Goal: Information Seeking & Learning: Learn about a topic

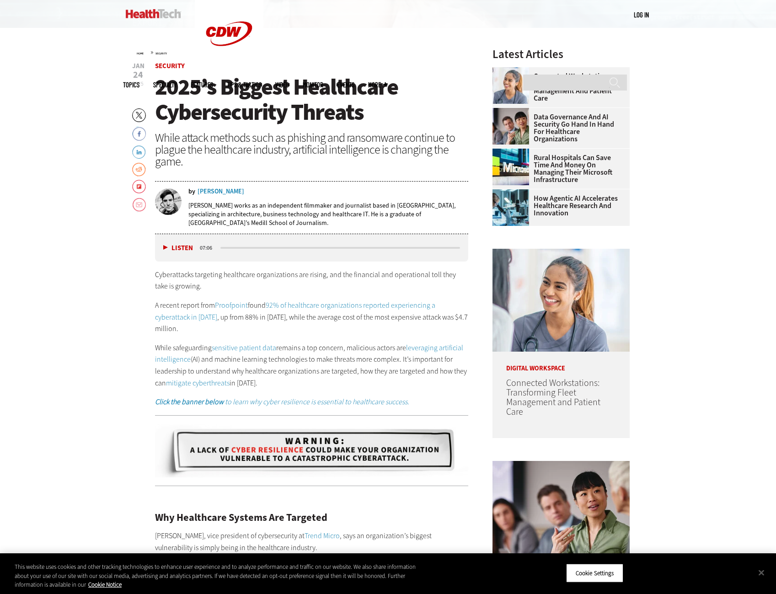
click at [349, 355] on p "While safeguarding sensitive patient data remains a top concern, malicious acto…" at bounding box center [312, 365] width 314 height 47
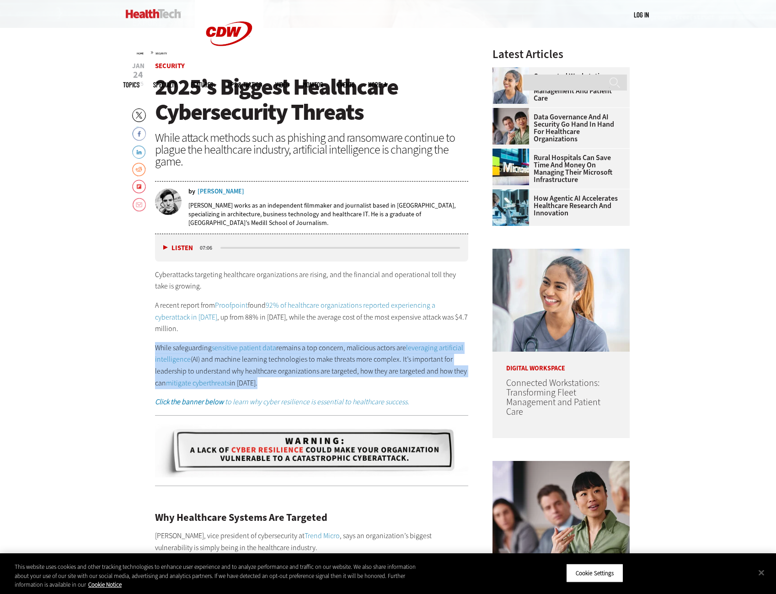
click at [349, 355] on p "While safeguarding sensitive patient data remains a top concern, malicious acto…" at bounding box center [312, 365] width 314 height 47
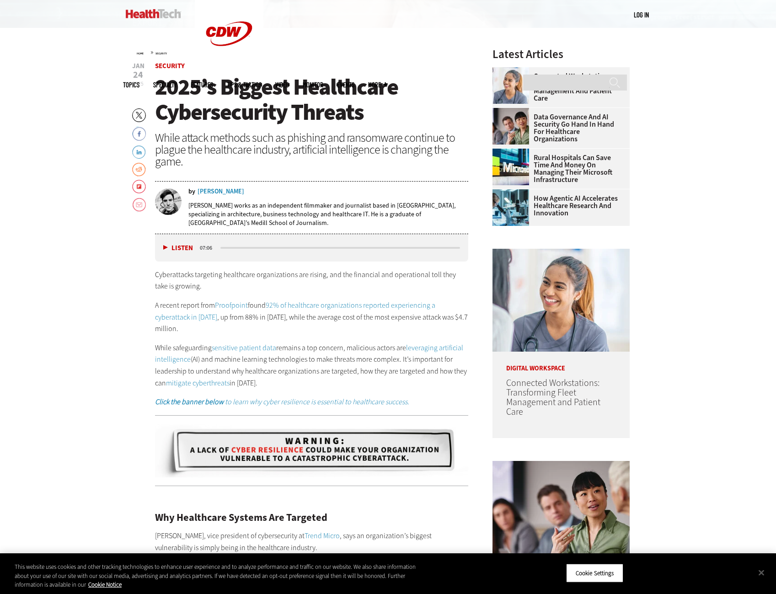
drag, startPoint x: 349, startPoint y: 355, endPoint x: 305, endPoint y: 332, distance: 49.9
click at [305, 332] on p "A recent report from Proofpoint found 92% of healthcare organizations reported …" at bounding box center [312, 316] width 314 height 35
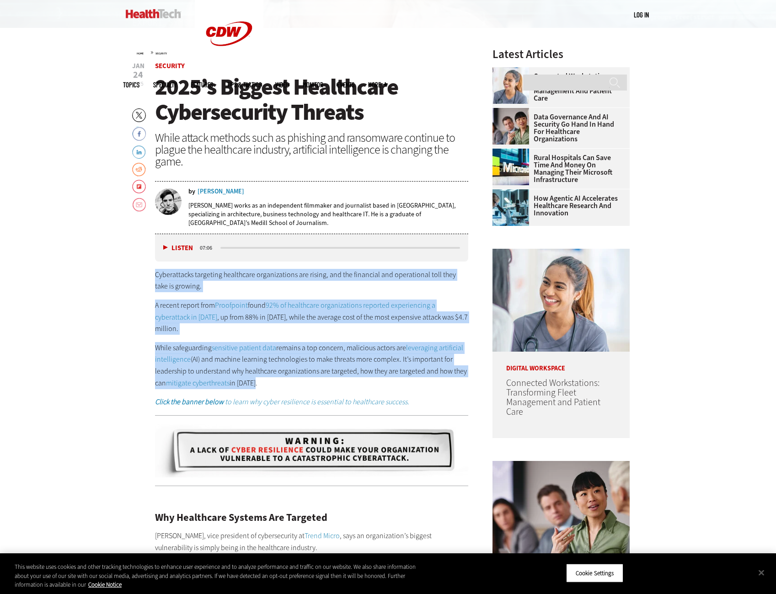
drag, startPoint x: 324, startPoint y: 378, endPoint x: 138, endPoint y: 268, distance: 216.6
click at [295, 276] on p "Cyberattacks targeting healthcare organizations are rising, and the financial a…" at bounding box center [312, 280] width 314 height 23
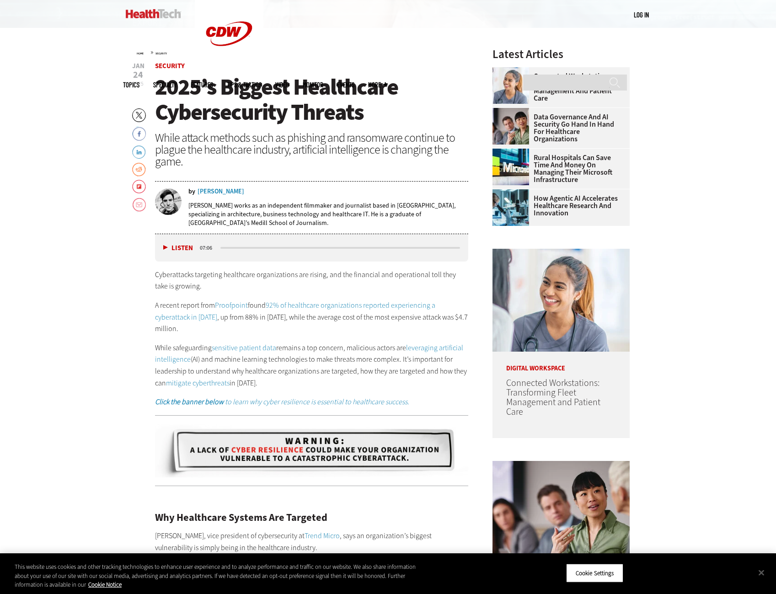
click at [310, 278] on p "Cyberattacks targeting healthcare organizations are rising, and the financial a…" at bounding box center [312, 280] width 314 height 23
drag, startPoint x: 310, startPoint y: 278, endPoint x: 224, endPoint y: 282, distance: 86.0
click at [224, 282] on p "Cyberattacks targeting healthcare organizations are rising, and the financial a…" at bounding box center [312, 280] width 314 height 23
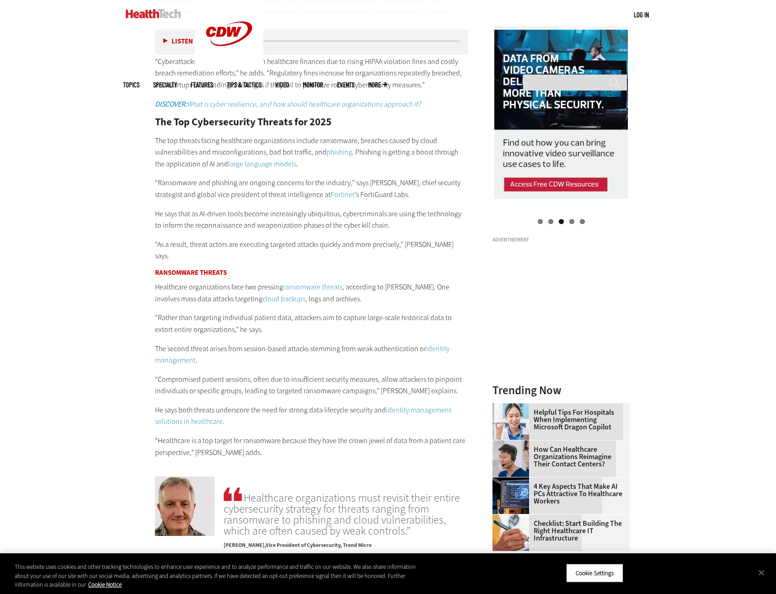
scroll to position [964, 0]
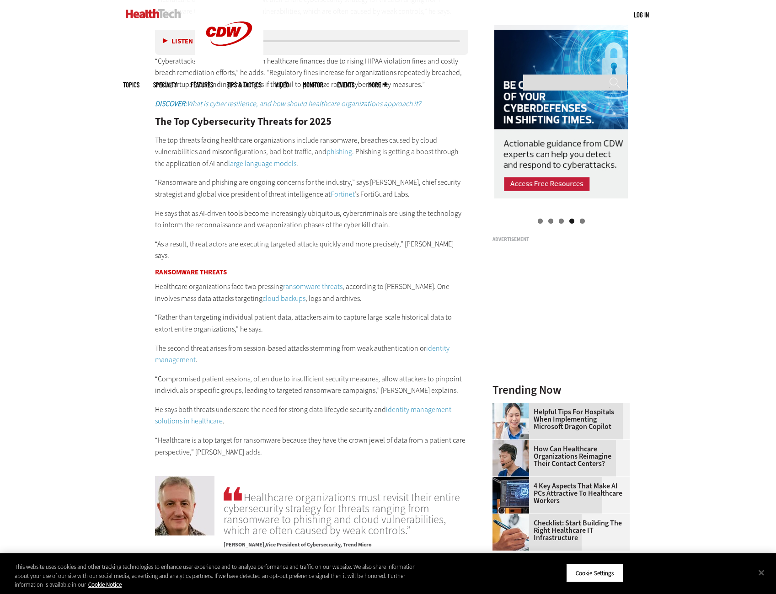
click at [181, 144] on p "The top threats facing healthcare organizations include ransomware, breaches ca…" at bounding box center [312, 151] width 314 height 35
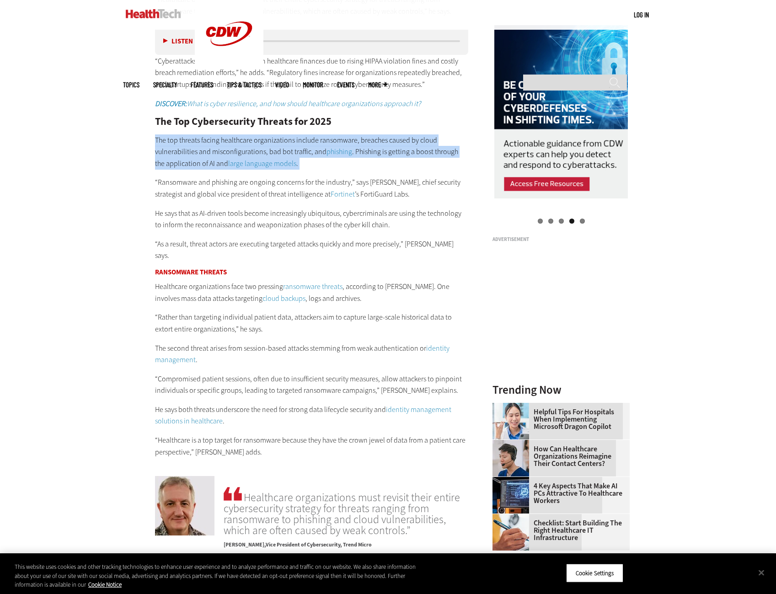
click at [181, 144] on p "The top threats facing healthcare organizations include ransomware, breaches ca…" at bounding box center [312, 151] width 314 height 35
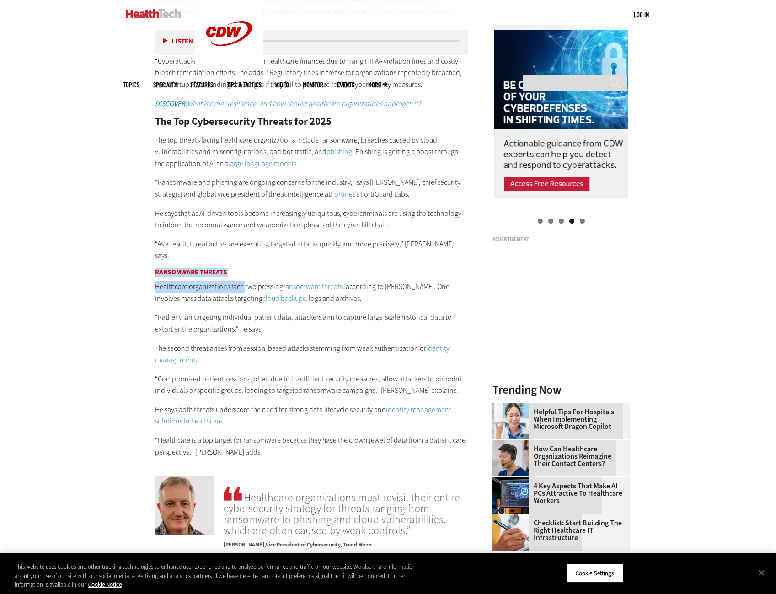
drag, startPoint x: 150, startPoint y: 259, endPoint x: 244, endPoint y: 269, distance: 94.7
click at [244, 269] on article "[DATE] Twitter Facebook LinkedIn Reddit Flipboard Email Security 2025’s Biggest…" at bounding box center [303, 435] width 332 height 2025
drag, startPoint x: 244, startPoint y: 269, endPoint x: 221, endPoint y: 260, distance: 25.2
click at [221, 269] on h3 "Ransomware Threats" at bounding box center [312, 272] width 314 height 7
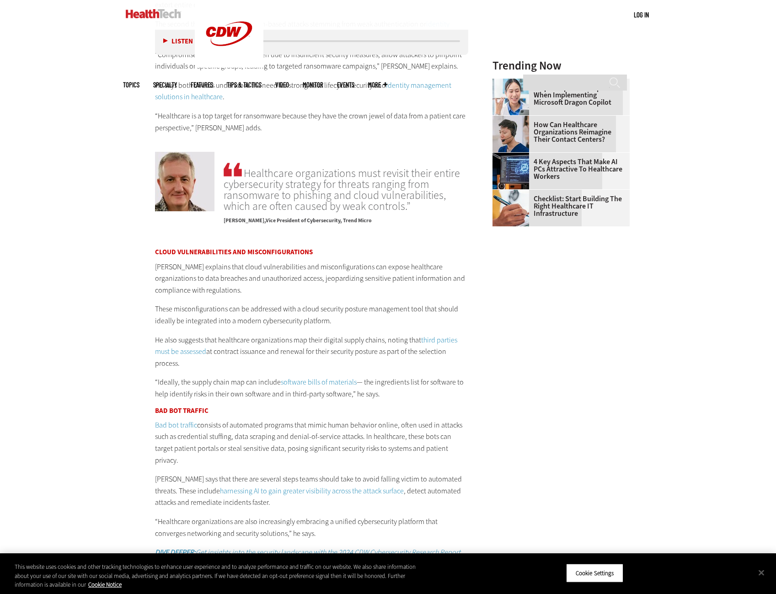
scroll to position [1330, 0]
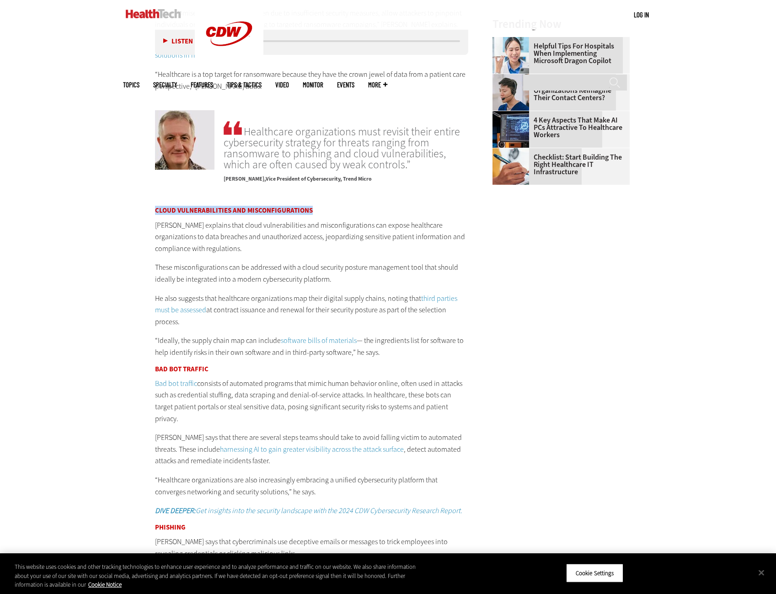
drag, startPoint x: 155, startPoint y: 196, endPoint x: 319, endPoint y: 193, distance: 163.7
click at [319, 193] on article "[DATE] Twitter Facebook LinkedIn Reddit Flipboard Email Security 2025’s Biggest…" at bounding box center [303, 69] width 332 height 2025
drag, startPoint x: 147, startPoint y: 356, endPoint x: 209, endPoint y: 360, distance: 62.8
click at [209, 360] on article "[DATE] Twitter Facebook LinkedIn Reddit Flipboard Email Security 2025’s Biggest…" at bounding box center [303, 69] width 332 height 2025
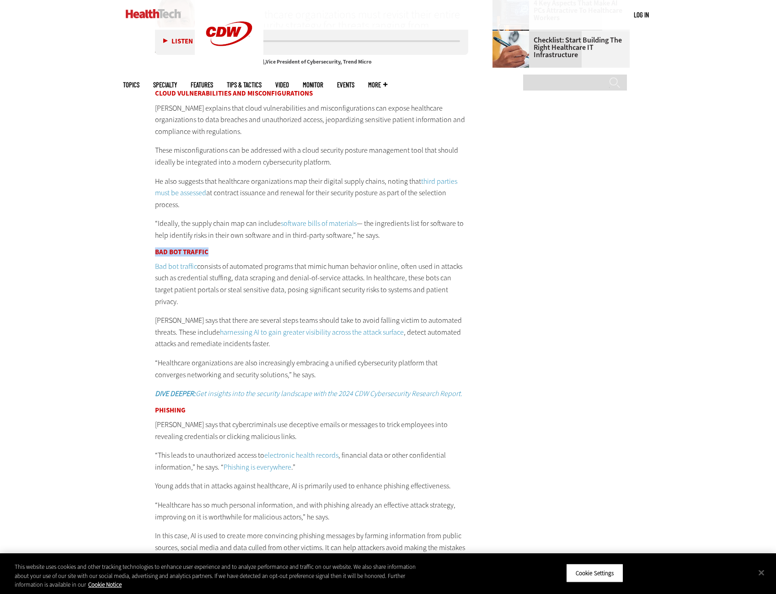
scroll to position [1558, 0]
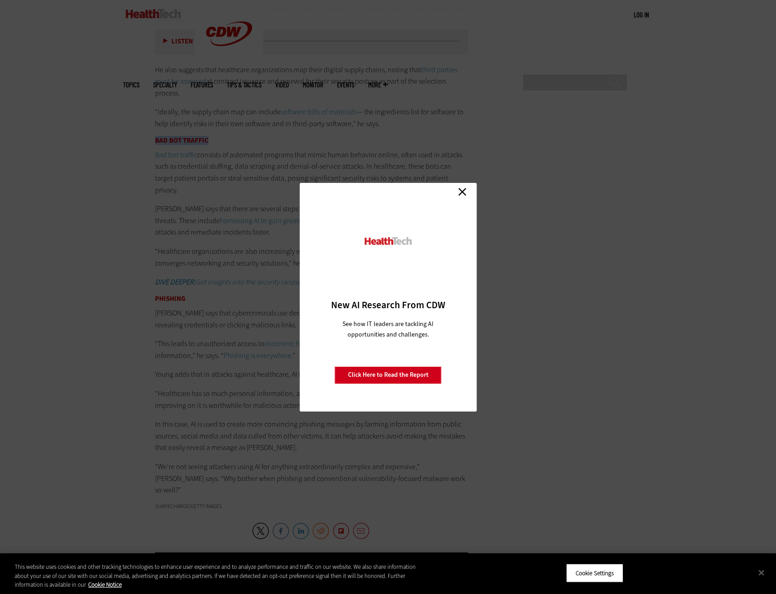
click at [461, 191] on link "Close" at bounding box center [462, 192] width 14 height 14
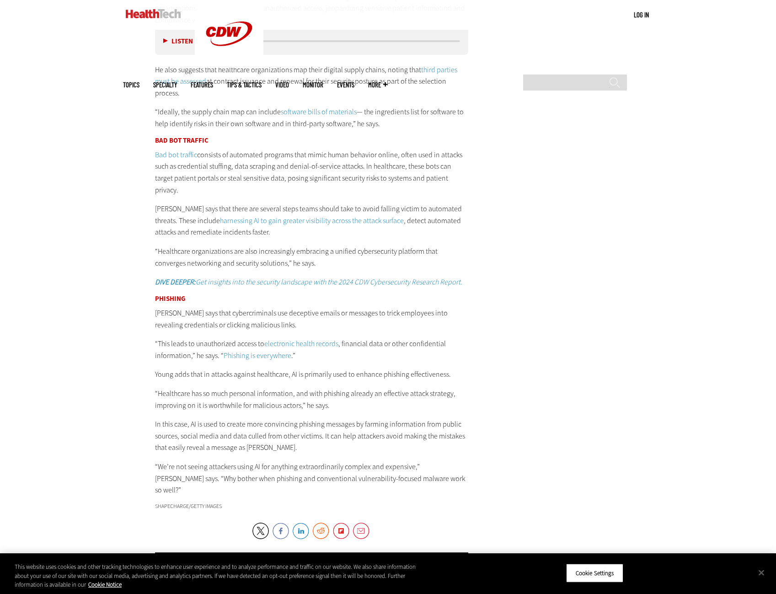
click at [258, 157] on p "Bad bot traffic consists of automated programs that mimic human behavior online…" at bounding box center [312, 172] width 314 height 47
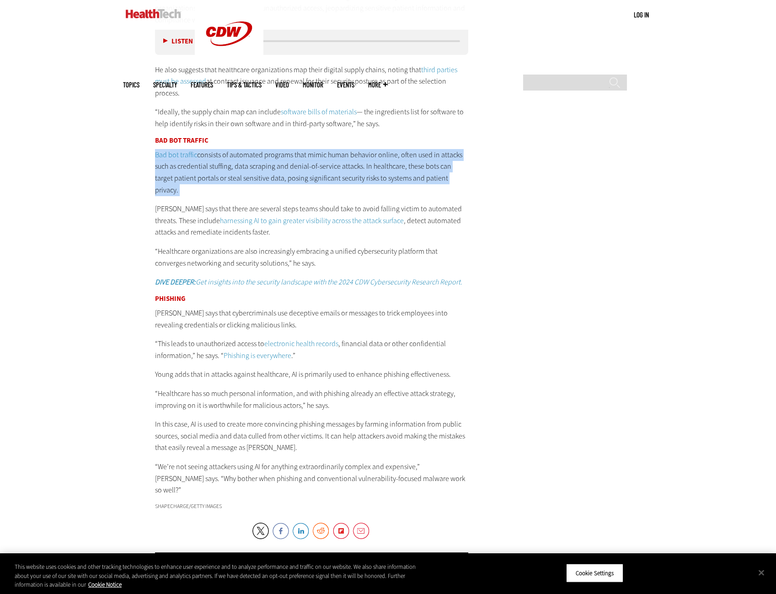
click at [258, 157] on p "Bad bot traffic consists of automated programs that mimic human behavior online…" at bounding box center [312, 172] width 314 height 47
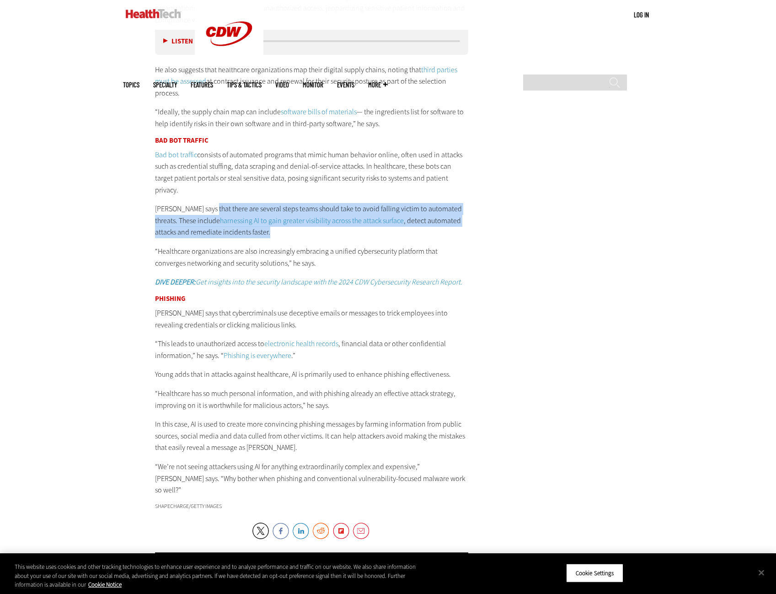
drag, startPoint x: 258, startPoint y: 157, endPoint x: 188, endPoint y: 160, distance: 69.6
click at [188, 160] on div "Cloud Vulnerabilities and Misconfigurations Young explains that cloud vulnerabi…" at bounding box center [312, 237] width 314 height 517
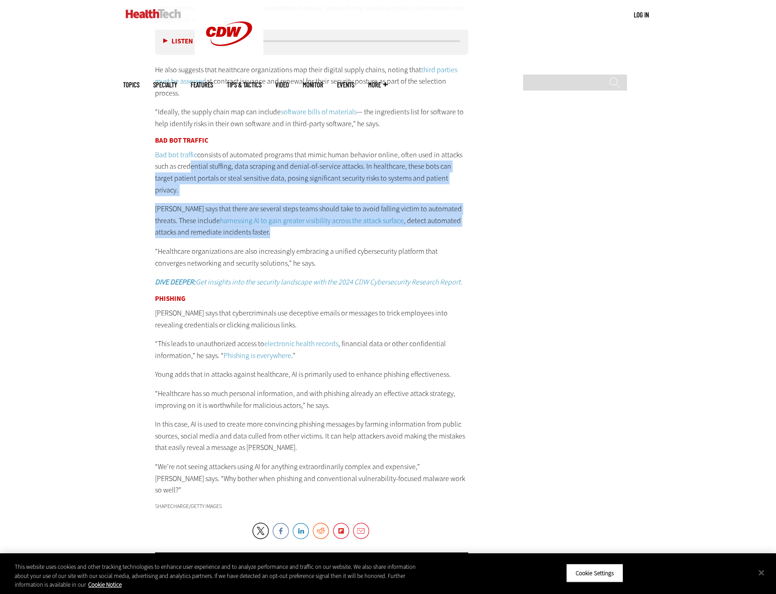
click at [385, 164] on p "Bad bot traffic consists of automated programs that mimic human behavior online…" at bounding box center [312, 172] width 314 height 47
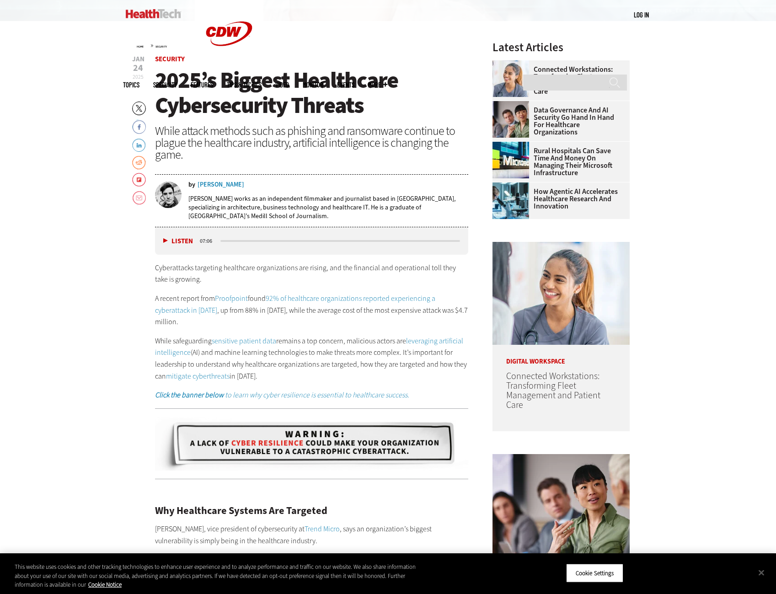
scroll to position [324, 0]
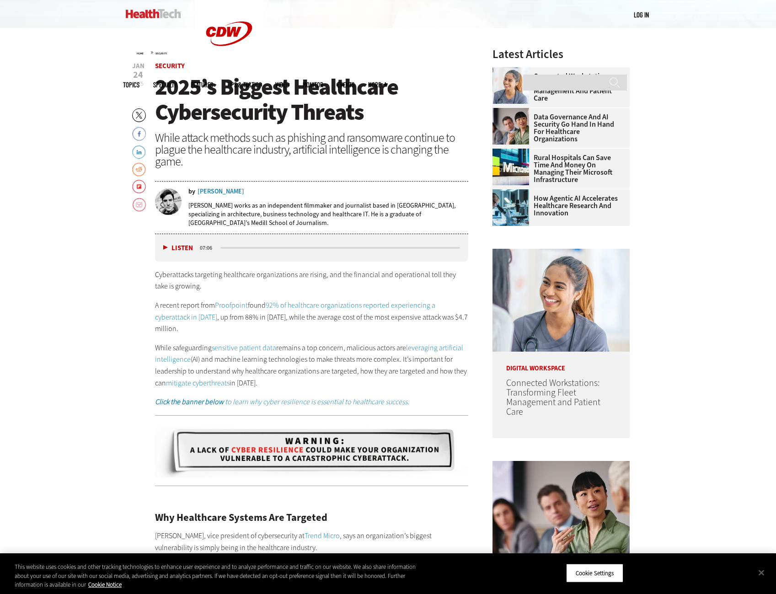
click at [347, 287] on p "Cyberattacks targeting healthcare organizations are rising, and the financial a…" at bounding box center [312, 280] width 314 height 23
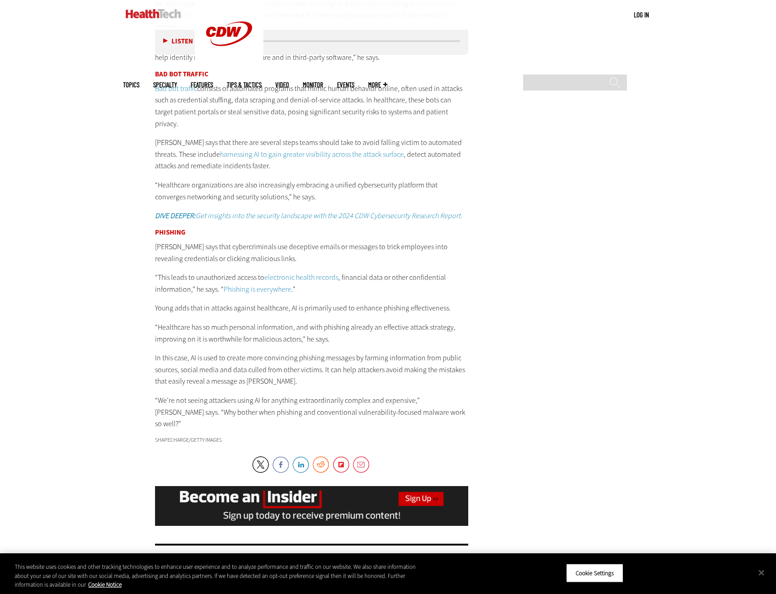
scroll to position [1741, 0]
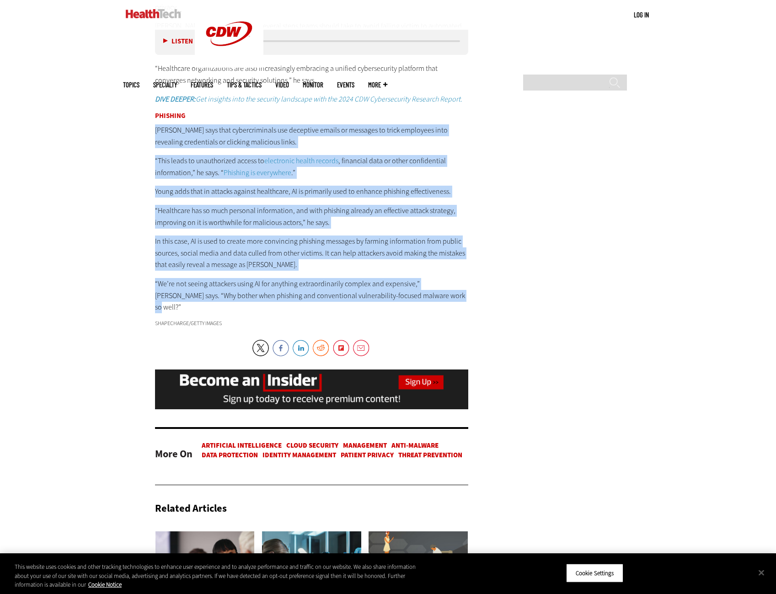
drag, startPoint x: 438, startPoint y: 276, endPoint x: 152, endPoint y: 105, distance: 332.9
drag, startPoint x: 152, startPoint y: 105, endPoint x: 196, endPoint y: 113, distance: 44.6
click at [196, 124] on p "[PERSON_NAME] says that cybercriminals use deceptive emails or messages to tric…" at bounding box center [312, 135] width 314 height 23
drag, startPoint x: 151, startPoint y: 107, endPoint x: 405, endPoint y: 277, distance: 305.5
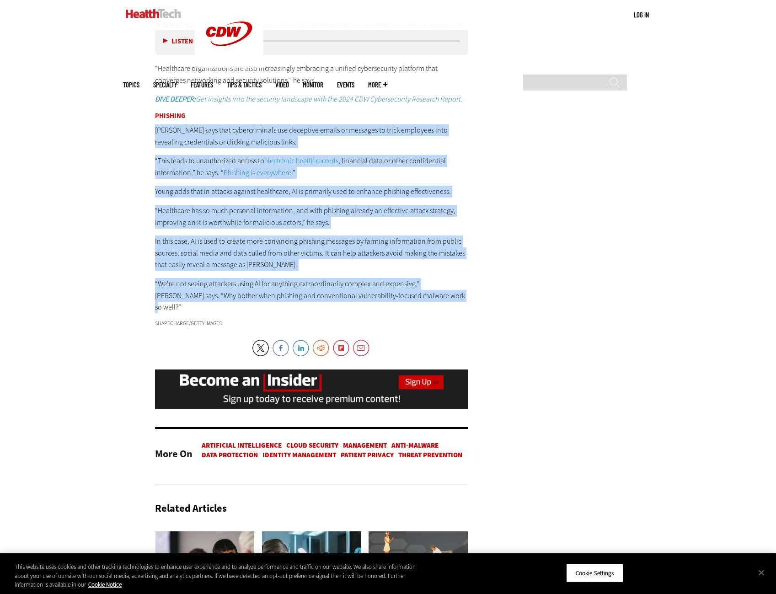
drag, startPoint x: 405, startPoint y: 277, endPoint x: 339, endPoint y: 256, distance: 69.5
click at [339, 278] on p "“We’re not seeing attackers using AI for anything extraordinarily complex and e…" at bounding box center [312, 295] width 314 height 35
drag, startPoint x: 411, startPoint y: 273, endPoint x: 149, endPoint y: 78, distance: 326.7
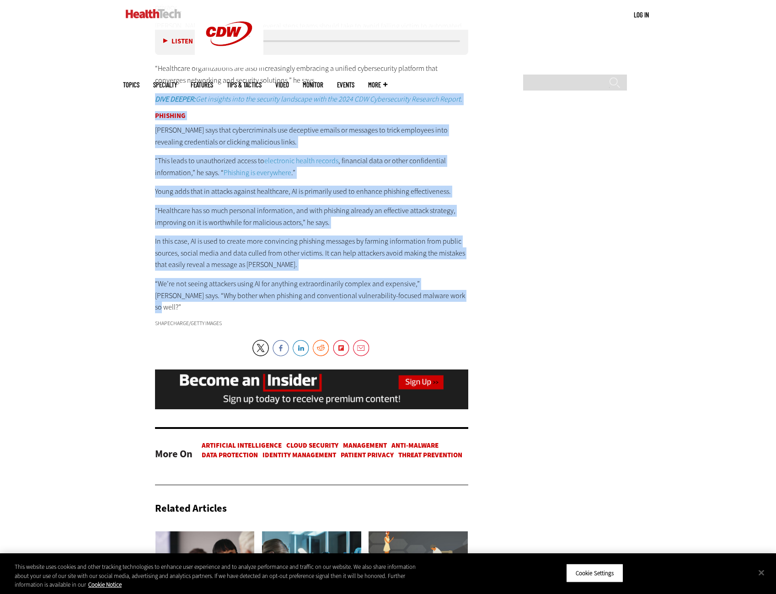
click at [330, 278] on p "“We’re not seeing attackers using AI for anything extraordinarily complex and e…" at bounding box center [312, 295] width 314 height 35
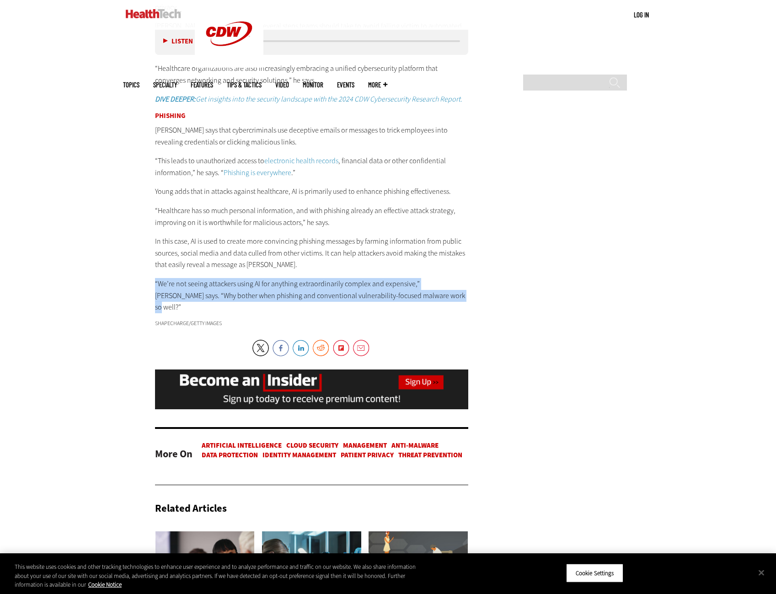
drag, startPoint x: 144, startPoint y: 260, endPoint x: 410, endPoint y: 273, distance: 267.3
drag, startPoint x: 410, startPoint y: 273, endPoint x: 396, endPoint y: 270, distance: 14.5
click at [391, 278] on p "“We’re not seeing attackers using AI for anything extraordinarily complex and e…" at bounding box center [312, 295] width 314 height 35
drag, startPoint x: 412, startPoint y: 272, endPoint x: 150, endPoint y: 261, distance: 262.2
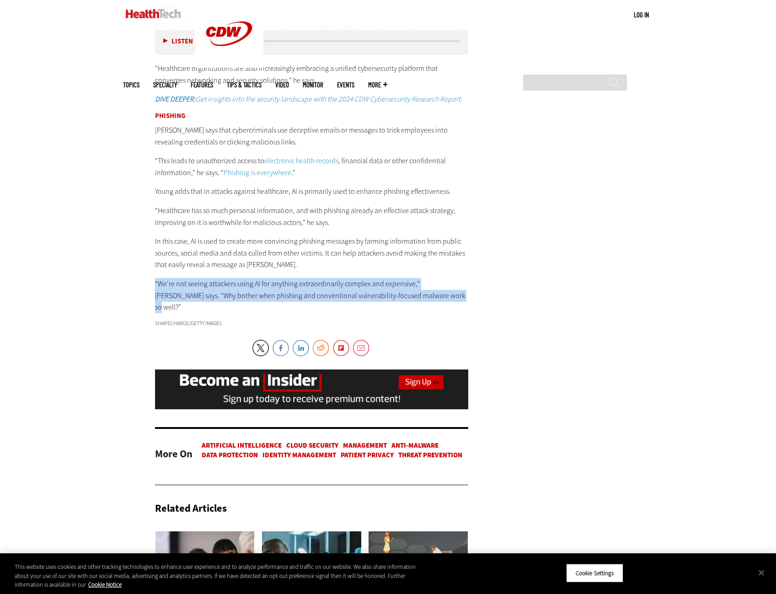
drag, startPoint x: 150, startPoint y: 261, endPoint x: 212, endPoint y: 269, distance: 62.2
click at [212, 278] on p "“We’re not seeing attackers using AI for anything extraordinarily complex and e…" at bounding box center [312, 295] width 314 height 35
drag, startPoint x: 204, startPoint y: 260, endPoint x: 421, endPoint y: 270, distance: 216.9
click at [421, 278] on p "“We’re not seeing attackers using AI for anything extraordinarily complex and e…" at bounding box center [312, 295] width 314 height 35
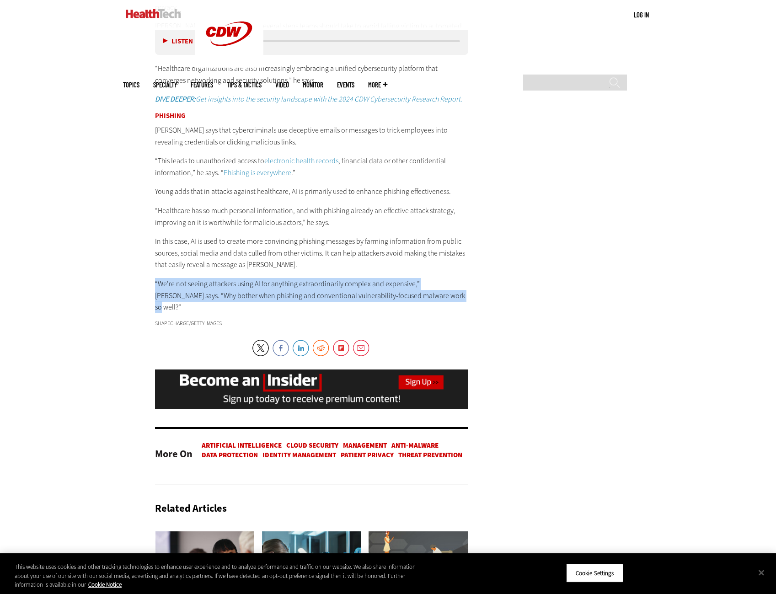
drag, startPoint x: 421, startPoint y: 270, endPoint x: 369, endPoint y: 266, distance: 52.2
click at [369, 278] on p "“We’re not seeing attackers using AI for anything extraordinarily complex and e…" at bounding box center [312, 295] width 314 height 35
drag, startPoint x: 423, startPoint y: 276, endPoint x: 155, endPoint y: 259, distance: 268.8
click at [155, 278] on p "“We’re not seeing attackers using AI for anything extraordinarily complex and e…" at bounding box center [312, 295] width 314 height 35
drag, startPoint x: 155, startPoint y: 259, endPoint x: 293, endPoint y: 270, distance: 138.5
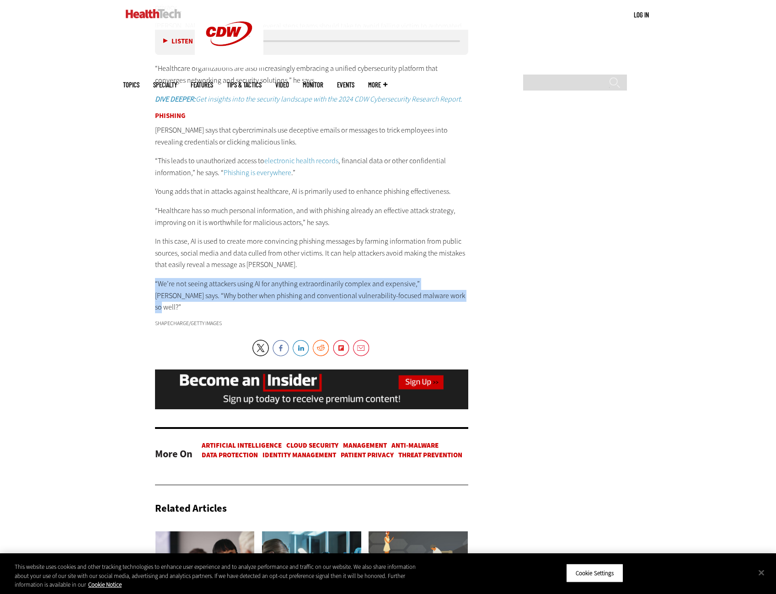
click at [293, 278] on p "“We’re not seeing attackers using AI for anything extraordinarily complex and e…" at bounding box center [312, 295] width 314 height 35
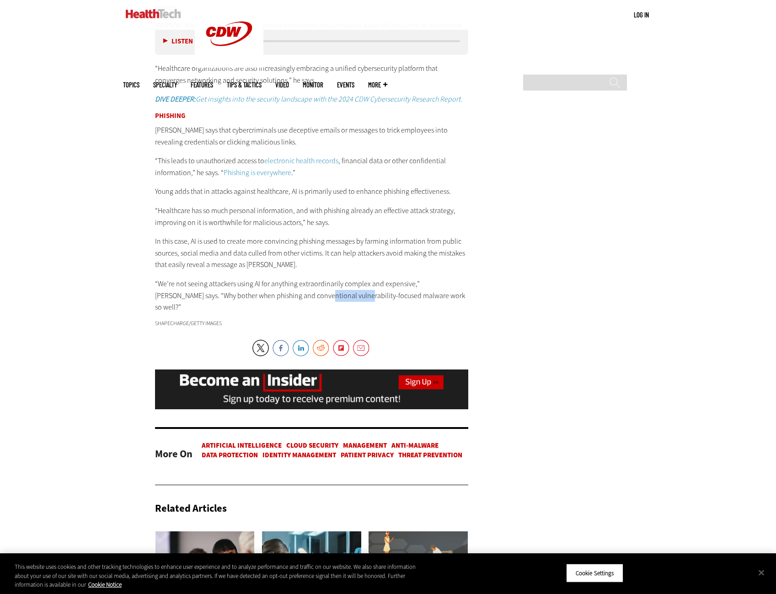
click at [293, 278] on p "“We’re not seeing attackers using AI for anything extraordinarily complex and e…" at bounding box center [312, 295] width 314 height 35
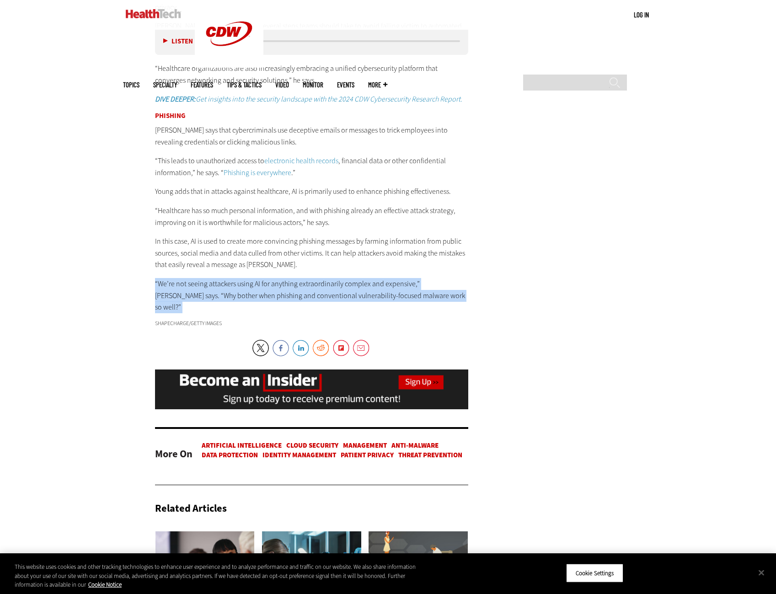
click at [293, 278] on p "“We’re not seeing attackers using AI for anything extraordinarily complex and e…" at bounding box center [312, 295] width 314 height 35
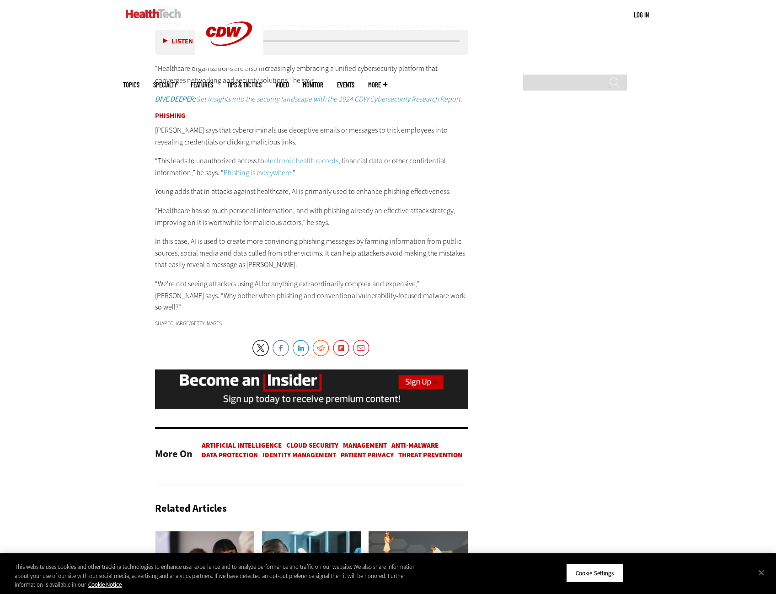
drag, startPoint x: 293, startPoint y: 270, endPoint x: 267, endPoint y: 246, distance: 35.6
click at [267, 246] on p "In this case, AI is used to create more convincing phishing messages by farming…" at bounding box center [312, 252] width 314 height 35
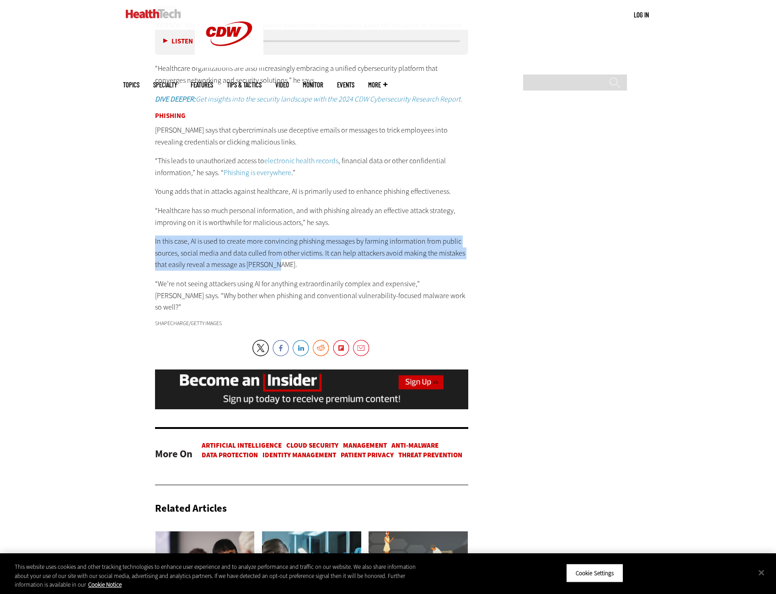
drag, startPoint x: 286, startPoint y: 246, endPoint x: 143, endPoint y: 218, distance: 146.2
drag, startPoint x: 143, startPoint y: 218, endPoint x: 256, endPoint y: 237, distance: 114.9
click at [256, 237] on p "In this case, AI is used to create more convincing phishing messages by farming…" at bounding box center [312, 252] width 314 height 35
drag, startPoint x: 285, startPoint y: 238, endPoint x: 164, endPoint y: 213, distance: 123.5
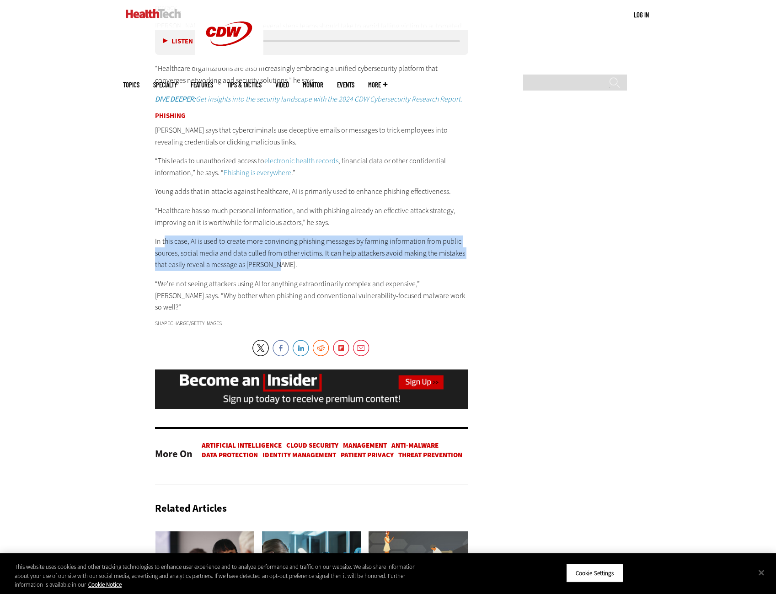
click at [164, 235] on p "In this case, AI is used to create more convincing phishing messages by farming…" at bounding box center [312, 252] width 314 height 35
drag, startPoint x: 164, startPoint y: 213, endPoint x: 264, endPoint y: 230, distance: 101.1
click at [266, 235] on p "In this case, AI is used to create more convincing phishing messages by farming…" at bounding box center [312, 252] width 314 height 35
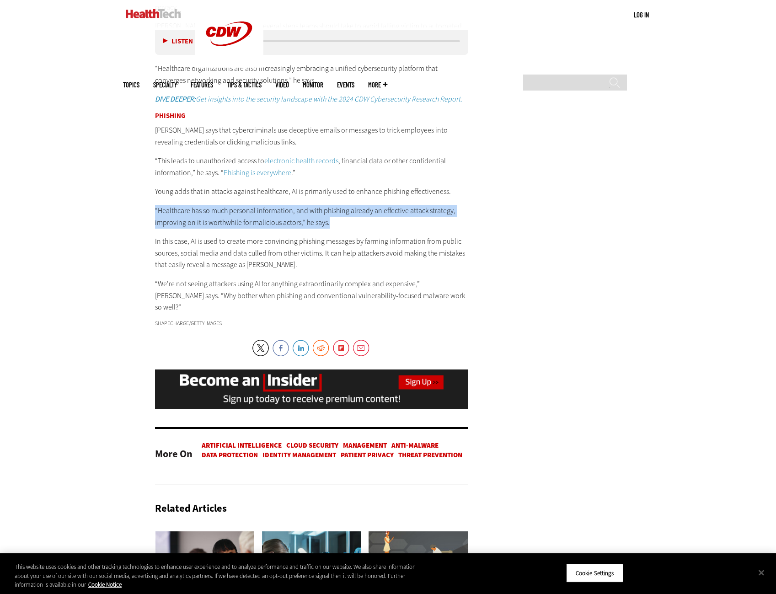
drag, startPoint x: 150, startPoint y: 186, endPoint x: 350, endPoint y: 199, distance: 200.2
drag, startPoint x: 350, startPoint y: 199, endPoint x: 318, endPoint y: 202, distance: 32.1
click at [317, 205] on p "“Healthcare has so much personal information, and with phishing already an effe…" at bounding box center [312, 216] width 314 height 23
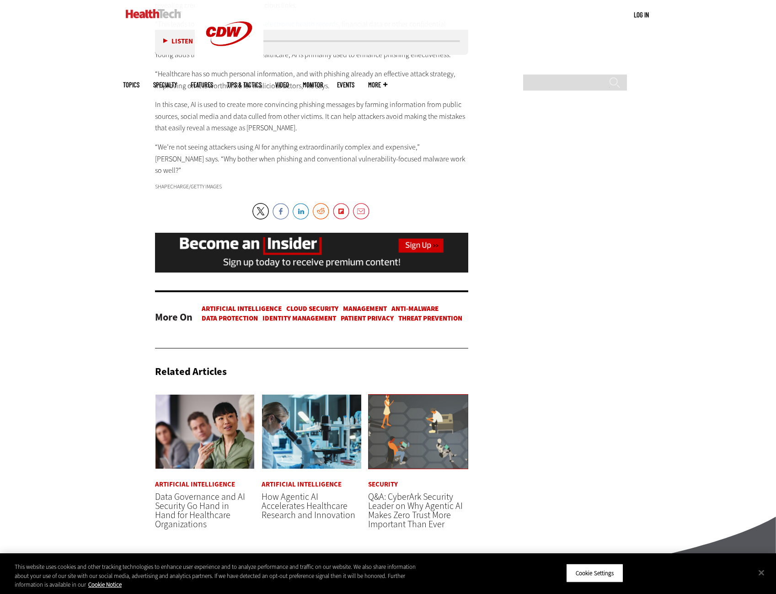
scroll to position [1878, 0]
